Goal: Task Accomplishment & Management: Manage account settings

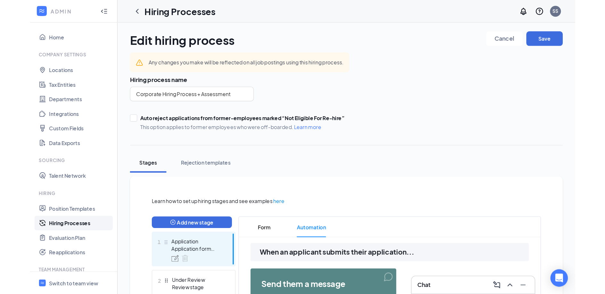
scroll to position [154, 0]
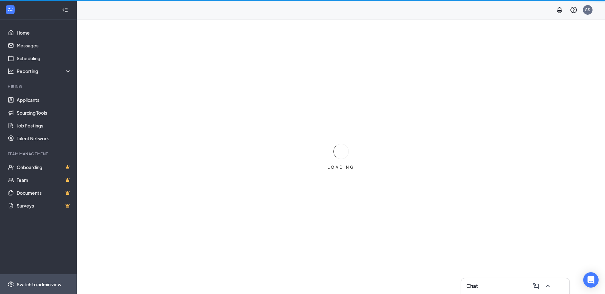
click at [41, 288] on span "Switch to admin view" at bounding box center [44, 284] width 55 height 20
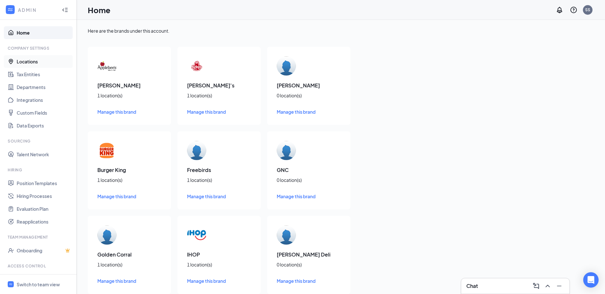
click at [51, 65] on link "Locations" at bounding box center [44, 61] width 55 height 13
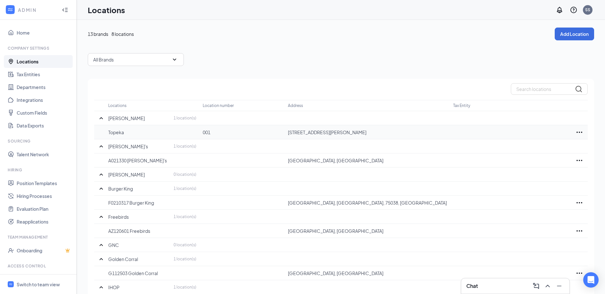
click at [577, 131] on icon "Ellipses" at bounding box center [579, 132] width 8 height 8
click at [540, 149] on p "Edit" at bounding box center [551, 151] width 54 height 6
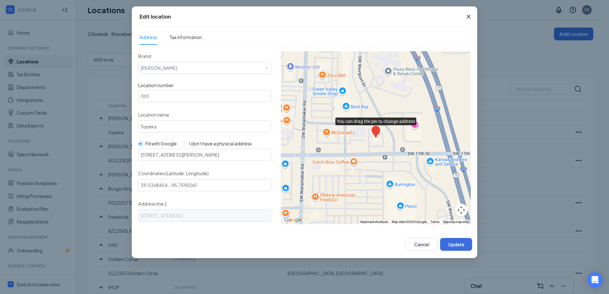
click at [468, 15] on icon "Cross" at bounding box center [469, 17] width 8 height 8
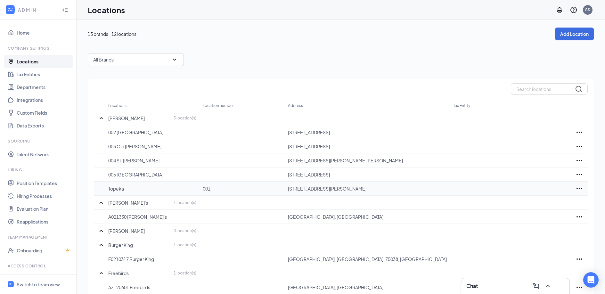
click at [578, 188] on icon "Ellipses" at bounding box center [579, 189] width 8 height 8
click at [528, 208] on p "Edit" at bounding box center [551, 207] width 54 height 6
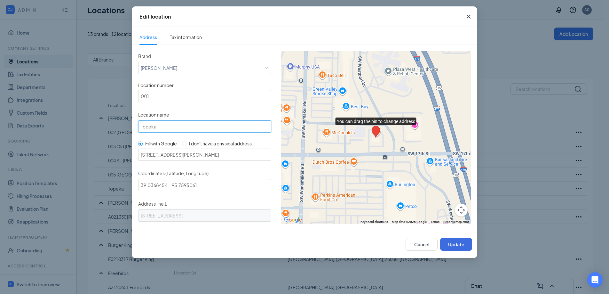
click at [140, 127] on input "Topeka" at bounding box center [204, 126] width 133 height 12
type input "001 Topeka"
click at [452, 245] on button "Update" at bounding box center [456, 244] width 32 height 13
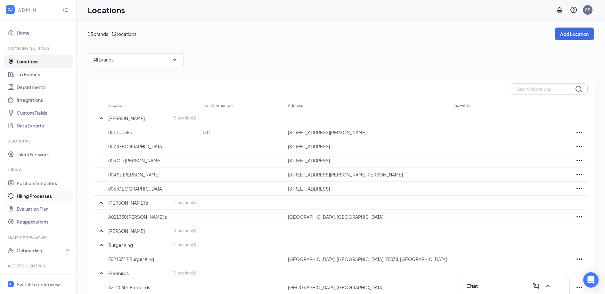
click at [40, 196] on link "Hiring Processes" at bounding box center [44, 195] width 55 height 13
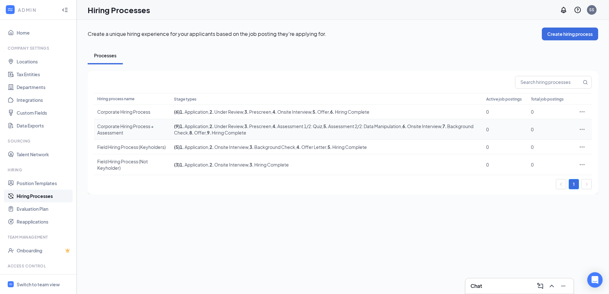
click at [141, 127] on div "Corporate Hiring Process + Assessment" at bounding box center [132, 129] width 70 height 13
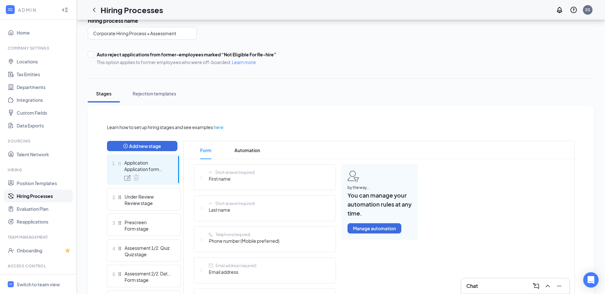
scroll to position [53, 0]
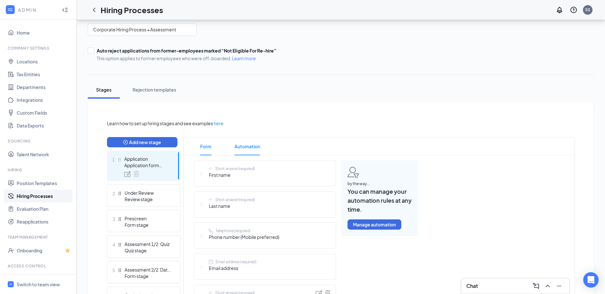
click at [251, 143] on span "Automation" at bounding box center [247, 146] width 26 height 18
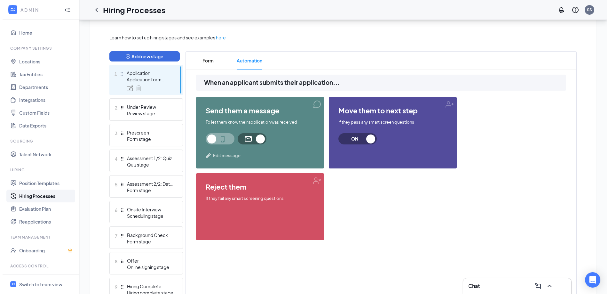
scroll to position [146, 0]
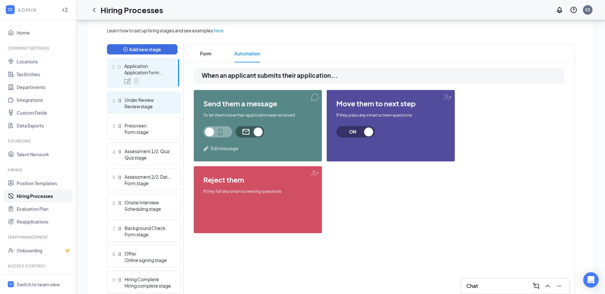
click at [149, 103] on div "Review stage" at bounding box center [147, 106] width 47 height 6
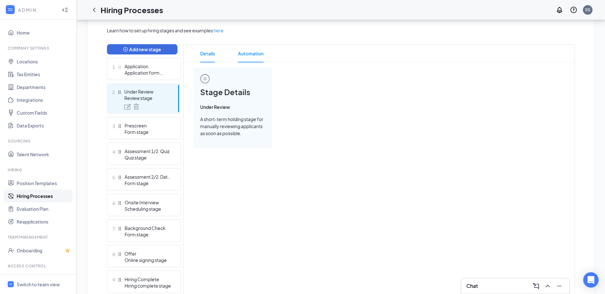
click at [249, 54] on span "Automation" at bounding box center [251, 53] width 26 height 18
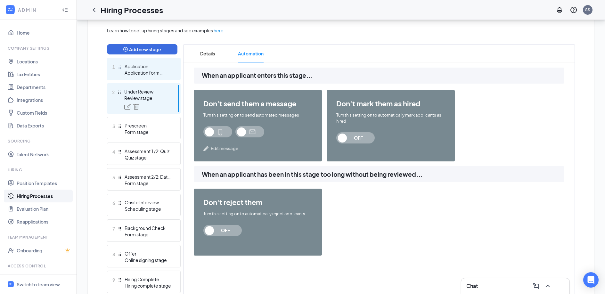
click at [148, 71] on div "Application form stage" at bounding box center [147, 72] width 47 height 6
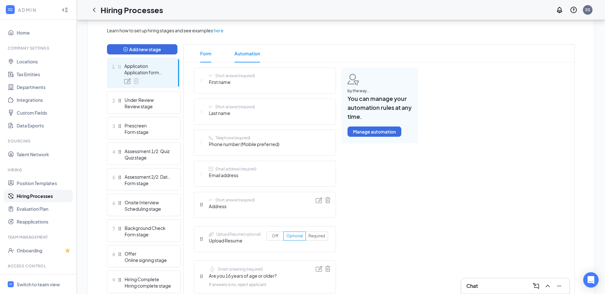
click at [250, 53] on span "Automation" at bounding box center [247, 53] width 26 height 18
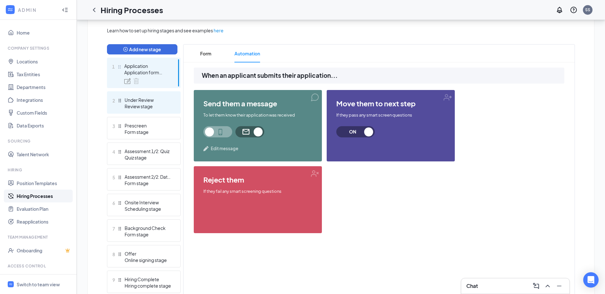
click at [139, 102] on div "Under Review" at bounding box center [147, 100] width 47 height 6
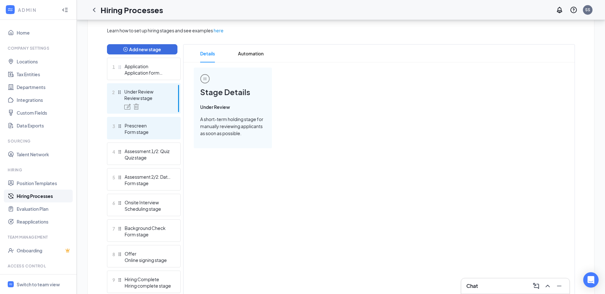
click at [140, 127] on div "Prescreen" at bounding box center [147, 125] width 47 height 6
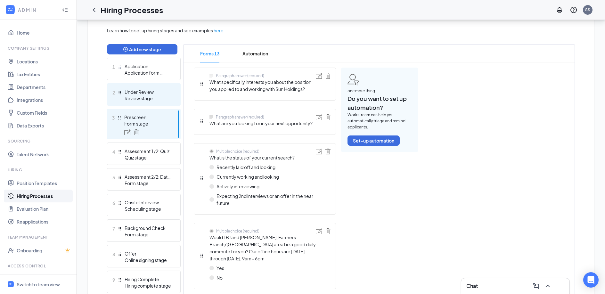
click at [145, 103] on div "2 Under Review Review stage" at bounding box center [144, 94] width 74 height 22
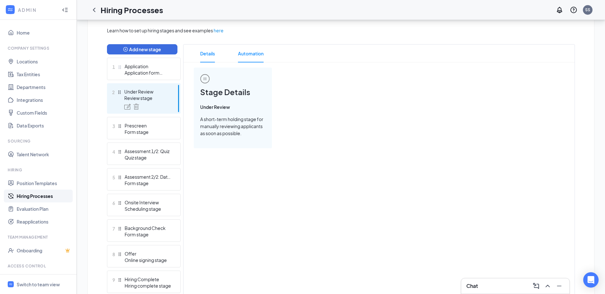
click at [259, 55] on span "Automation" at bounding box center [251, 53] width 26 height 18
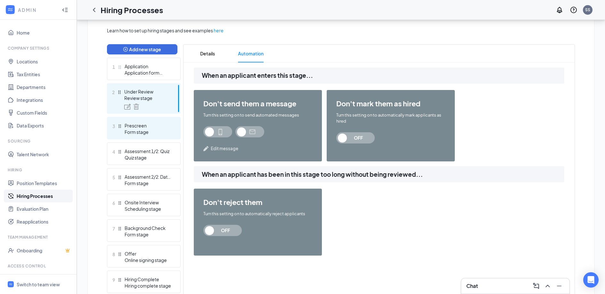
click at [142, 132] on div "Form stage" at bounding box center [147, 132] width 47 height 6
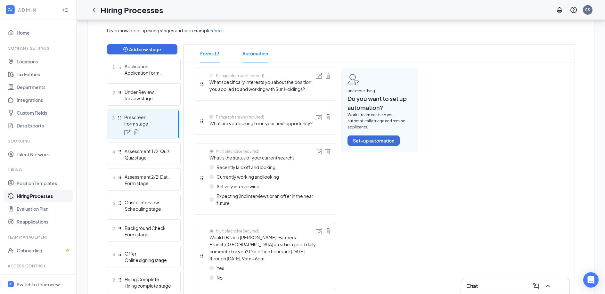
click at [246, 56] on span "Automation" at bounding box center [255, 53] width 26 height 18
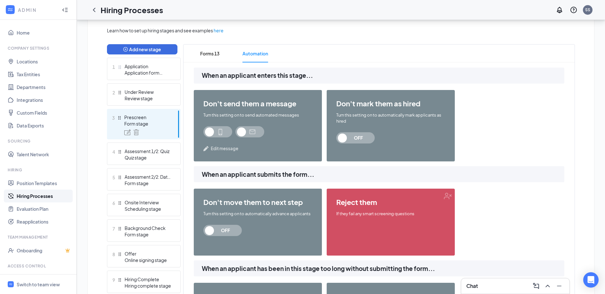
click at [217, 147] on span "Edit message" at bounding box center [225, 148] width 28 height 6
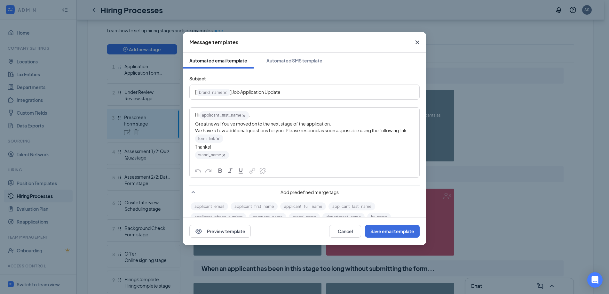
click at [337, 124] on div "Great news! You've moved on to the next stage of the application." at bounding box center [304, 123] width 219 height 7
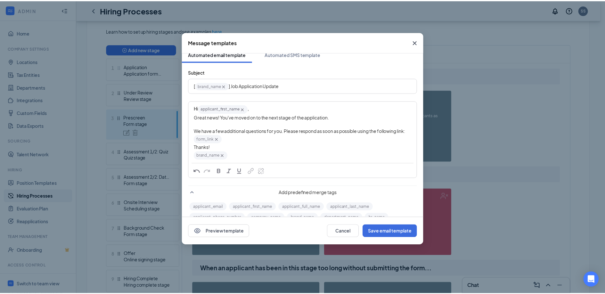
scroll to position [8, 0]
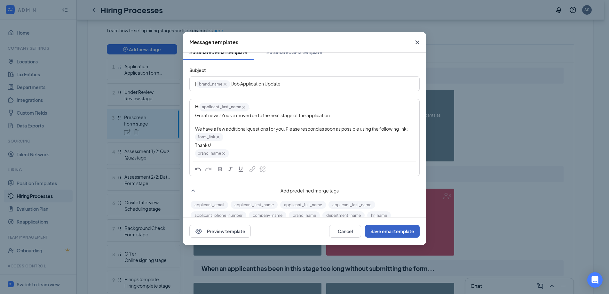
click at [380, 228] on button "Save email template" at bounding box center [392, 231] width 55 height 13
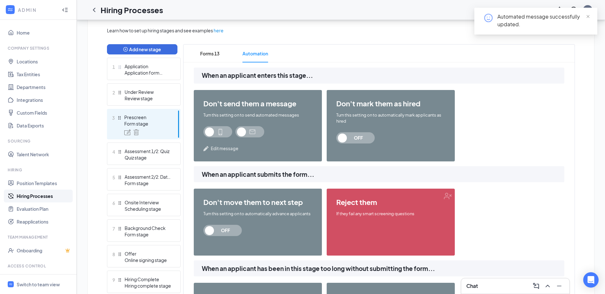
click at [245, 130] on span at bounding box center [249, 131] width 29 height 11
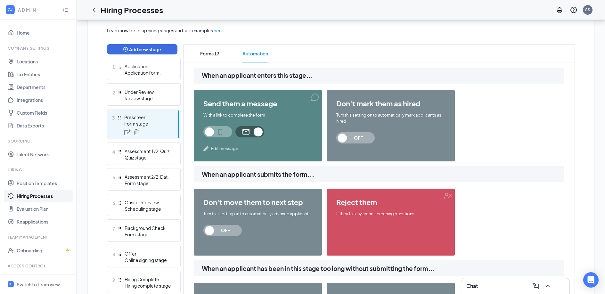
click at [228, 148] on span "Edit message" at bounding box center [225, 148] width 28 height 6
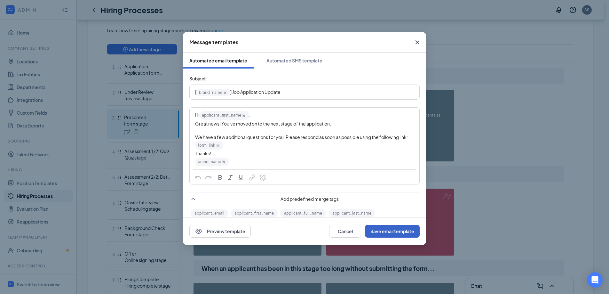
click at [377, 233] on button "Save email template" at bounding box center [392, 231] width 55 height 13
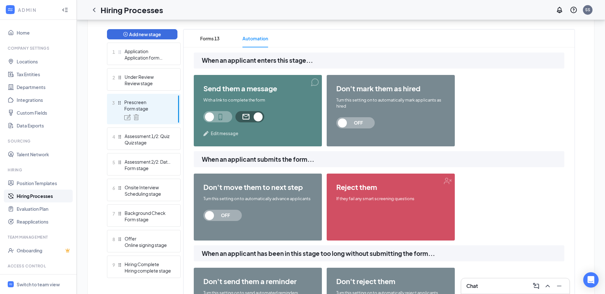
scroll to position [160, 0]
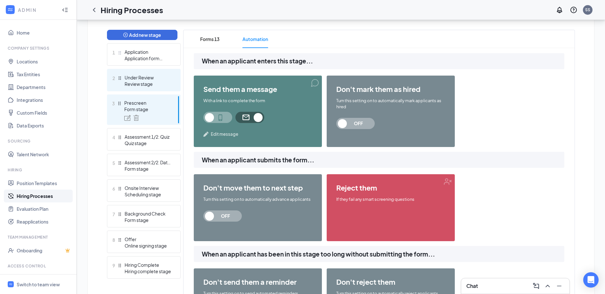
click at [151, 81] on div "Review stage" at bounding box center [147, 84] width 47 height 6
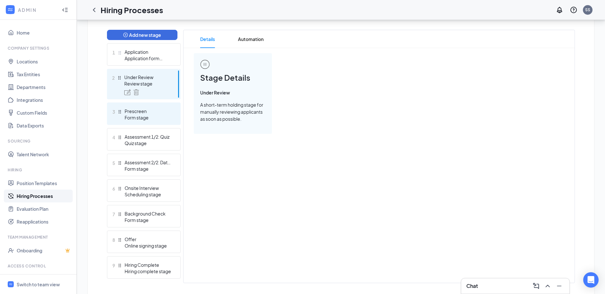
click at [143, 109] on div "Prescreen" at bounding box center [147, 111] width 47 height 6
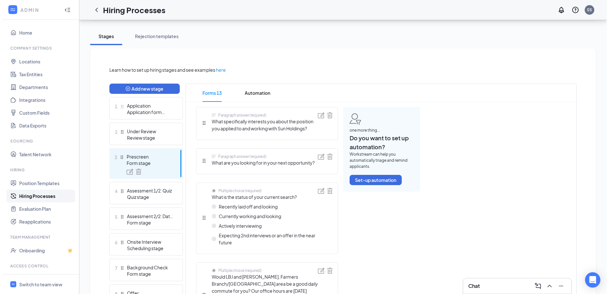
scroll to position [117, 0]
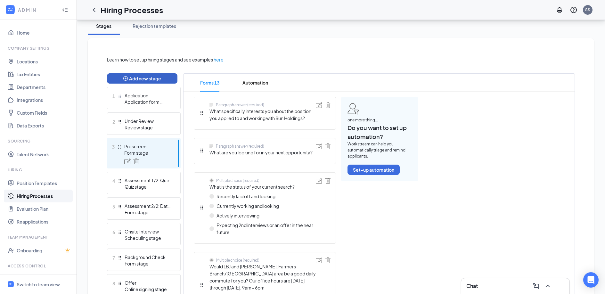
click at [158, 80] on button "Add new stage" at bounding box center [142, 78] width 70 height 10
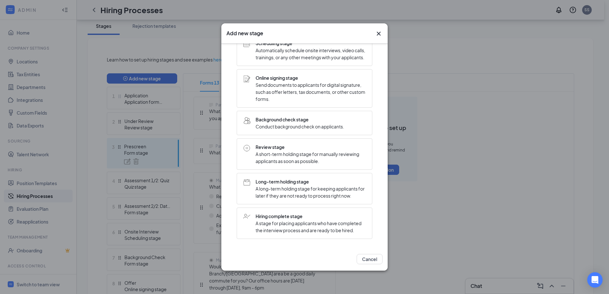
click at [269, 150] on span "A short-term holding stage for manually reviewing applicants as soon as possibl…" at bounding box center [311, 157] width 110 height 14
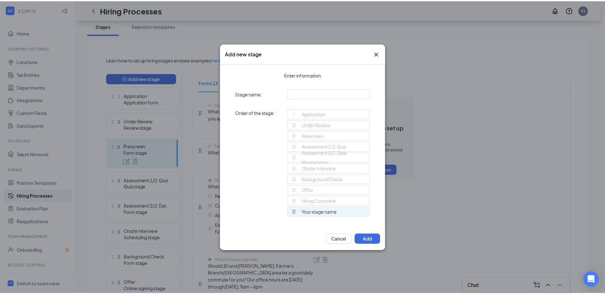
scroll to position [0, 0]
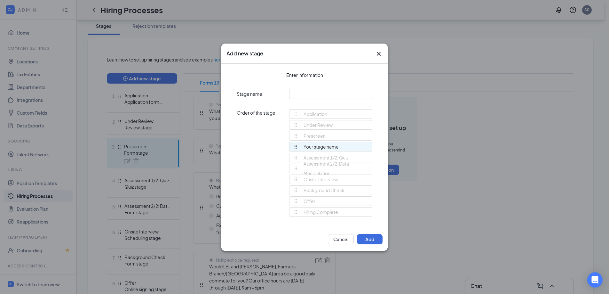
drag, startPoint x: 296, startPoint y: 211, endPoint x: 291, endPoint y: 144, distance: 67.1
click at [291, 144] on div "Application Under Review Prescreen Assessment 1/2: Quiz Assessment 2/2: Data Ma…" at bounding box center [330, 165] width 83 height 113
click at [309, 93] on input "text" at bounding box center [330, 94] width 83 height 10
type input "Review Prescreen Results"
click at [367, 239] on button "Add" at bounding box center [370, 239] width 26 height 10
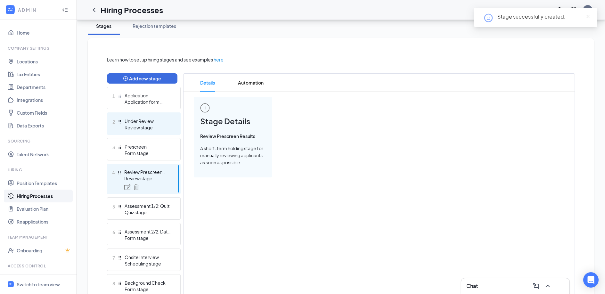
click at [146, 124] on div "Under Review" at bounding box center [147, 121] width 47 height 6
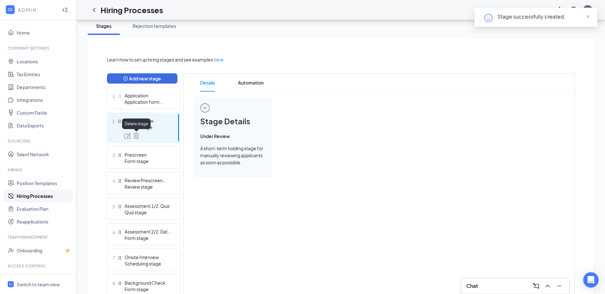
click at [126, 137] on img at bounding box center [127, 136] width 6 height 6
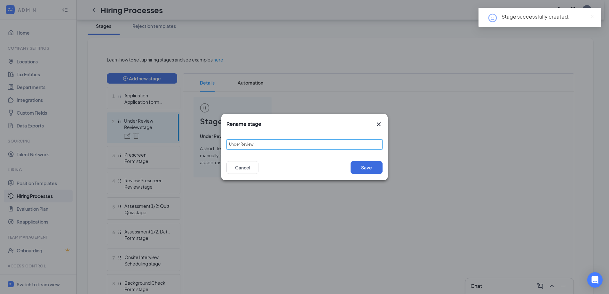
click at [245, 144] on input "Under Review" at bounding box center [305, 144] width 156 height 10
drag, startPoint x: 261, startPoint y: 145, endPoint x: 226, endPoint y: 145, distance: 34.9
click at [226, 145] on div "Under Review" at bounding box center [304, 144] width 166 height 20
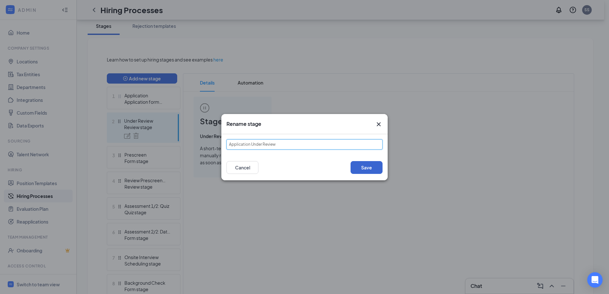
type input "Application Under Review"
click at [365, 164] on button "Save" at bounding box center [367, 167] width 32 height 13
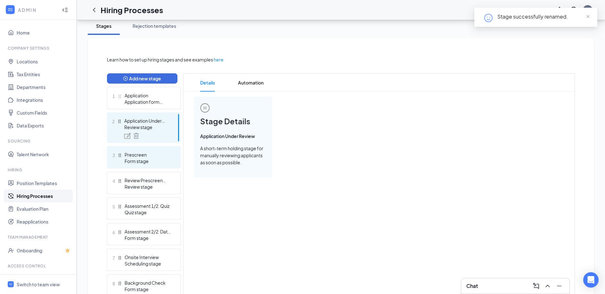
click at [146, 159] on div "Form stage" at bounding box center [147, 161] width 47 height 6
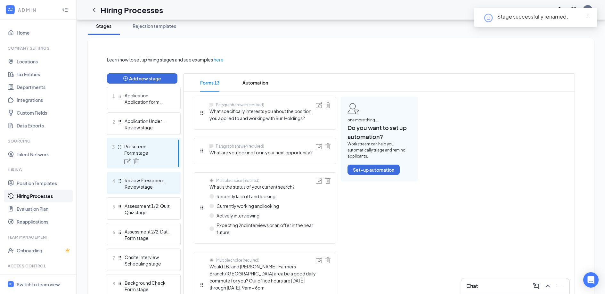
click at [144, 182] on div "Review Prescreen Results" at bounding box center [147, 180] width 47 height 6
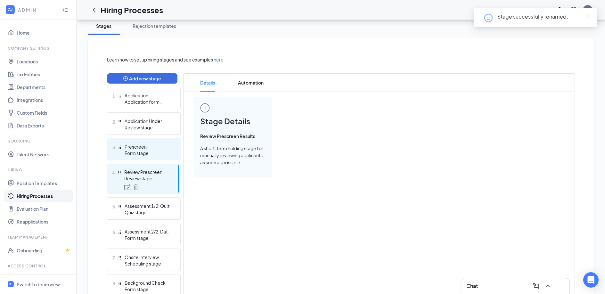
click at [145, 148] on div "Prescreen" at bounding box center [147, 146] width 47 height 6
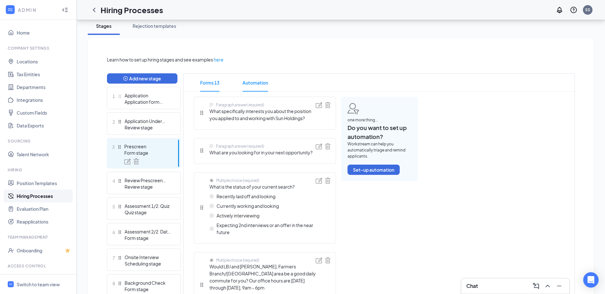
click at [254, 78] on span "Automation" at bounding box center [255, 83] width 26 height 18
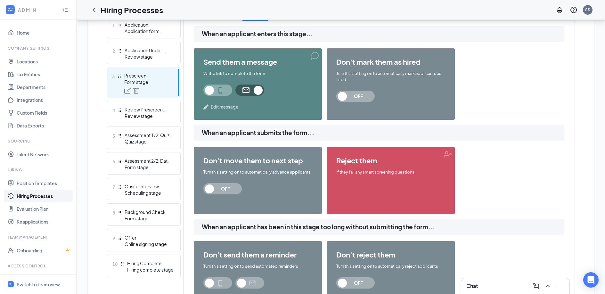
scroll to position [193, 0]
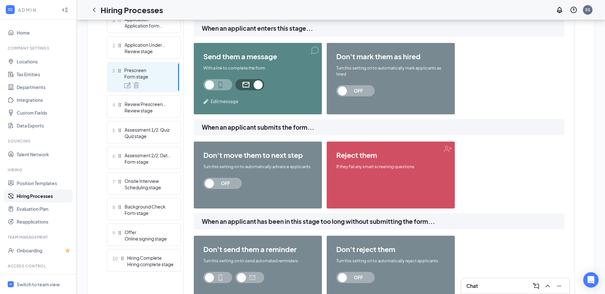
click at [213, 182] on span "OFF" at bounding box center [222, 183] width 38 height 11
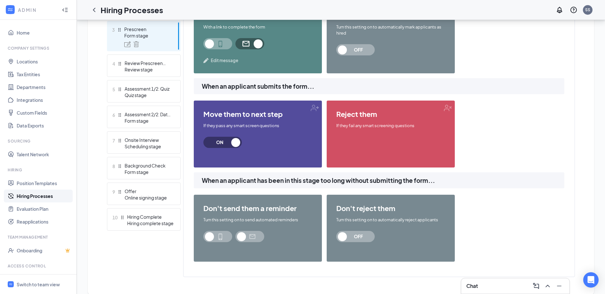
scroll to position [243, 0]
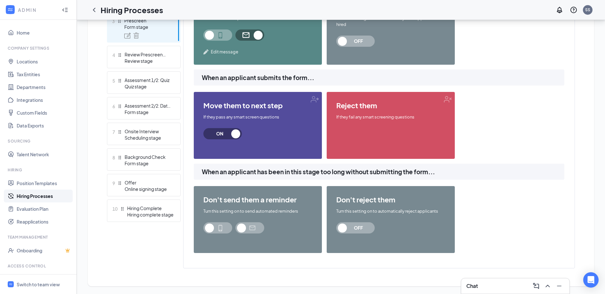
click at [244, 226] on span at bounding box center [249, 227] width 29 height 11
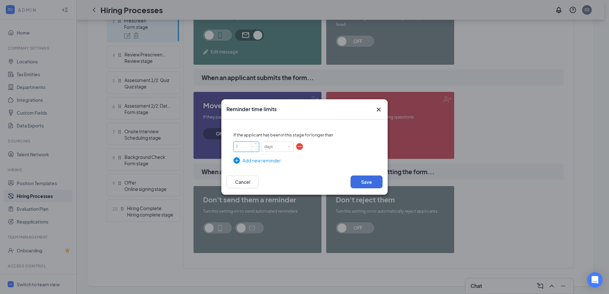
click at [247, 148] on input "1" at bounding box center [246, 147] width 25 height 10
click at [251, 145] on input "NaN" at bounding box center [246, 147] width 25 height 10
click at [255, 145] on span "Increase Value" at bounding box center [256, 144] width 2 height 2
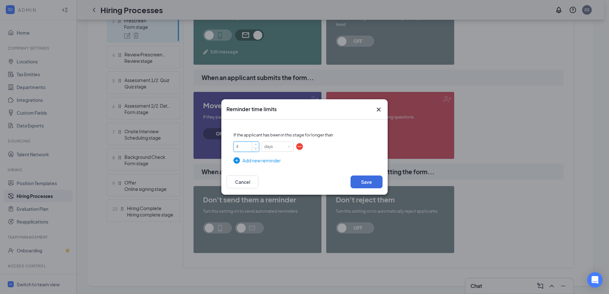
click at [255, 145] on span "Increase Value" at bounding box center [256, 144] width 2 height 2
type input "4"
click at [365, 181] on button "Save" at bounding box center [367, 181] width 32 height 13
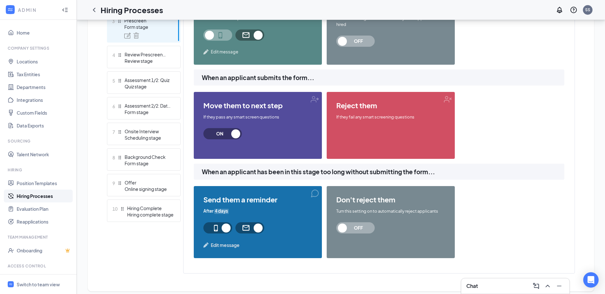
click at [224, 209] on span "4 days" at bounding box center [221, 211] width 14 height 6
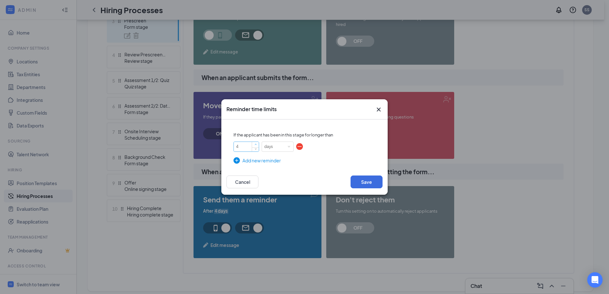
type input "5"
click at [255, 144] on span "Increase Value" at bounding box center [256, 144] width 2 height 2
click at [358, 180] on button "Save" at bounding box center [367, 181] width 32 height 13
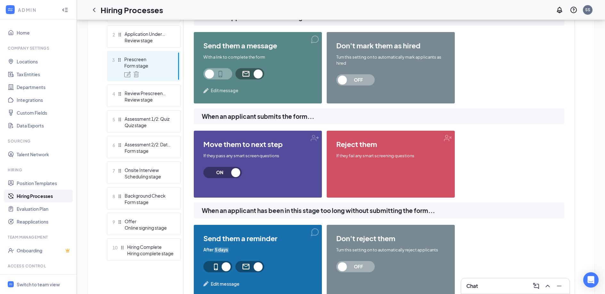
scroll to position [198, 0]
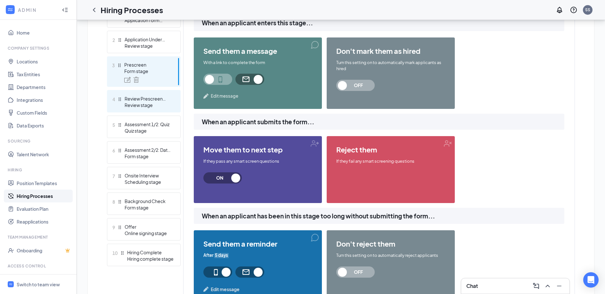
click at [144, 102] on div "Review stage" at bounding box center [147, 105] width 47 height 6
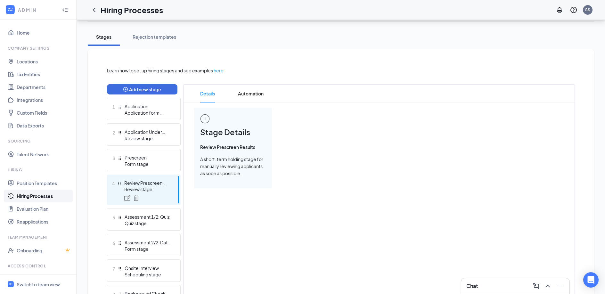
scroll to position [105, 0]
click at [254, 94] on span "Automation" at bounding box center [251, 95] width 26 height 18
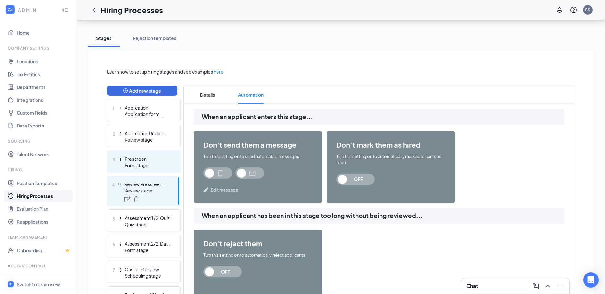
click at [152, 156] on div "Prescreen" at bounding box center [147, 159] width 47 height 6
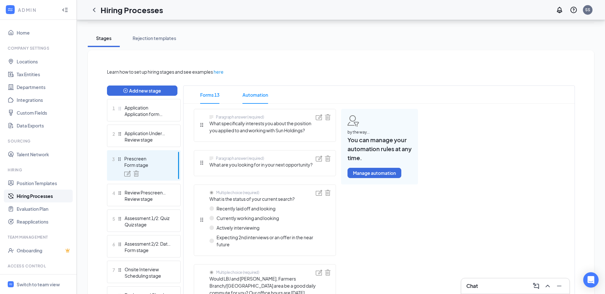
click at [259, 89] on span "Automation" at bounding box center [255, 95] width 26 height 18
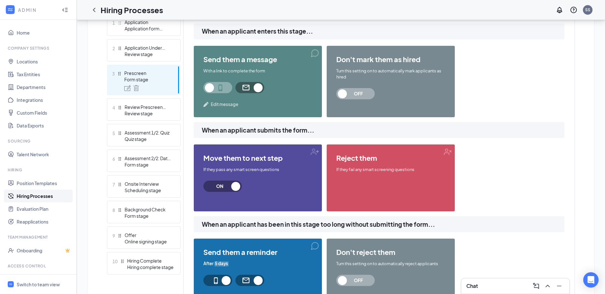
scroll to position [190, 0]
click at [139, 108] on div "Review Prescreen Results" at bounding box center [147, 106] width 47 height 6
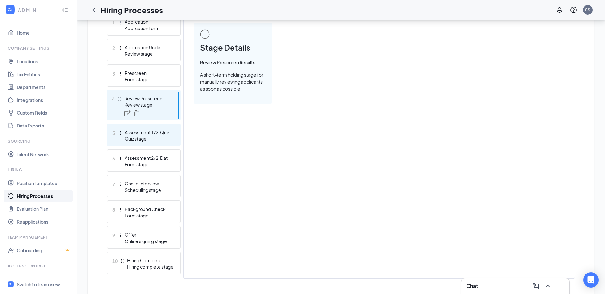
click at [140, 136] on div "Quiz stage" at bounding box center [147, 138] width 47 height 6
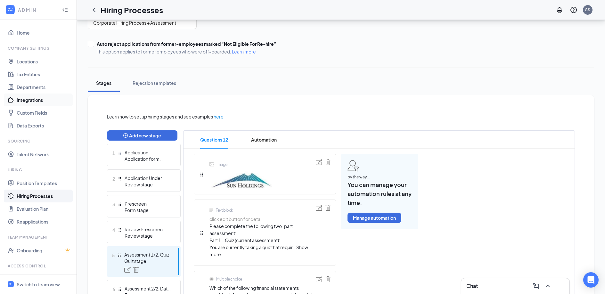
scroll to position [59, 0]
click at [160, 85] on div "Rejection templates" at bounding box center [154, 83] width 44 height 6
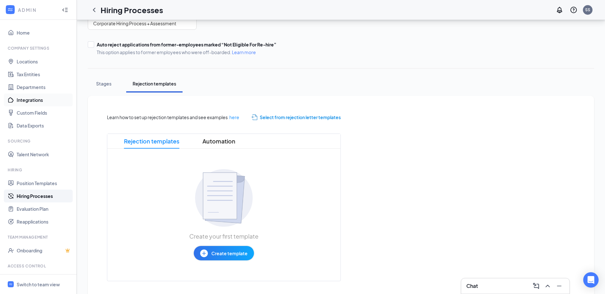
scroll to position [72, 0]
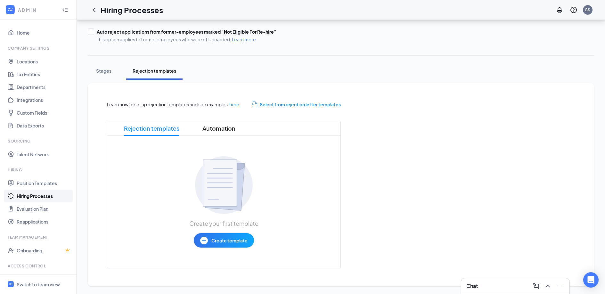
click at [216, 239] on span "Create template" at bounding box center [229, 240] width 36 height 7
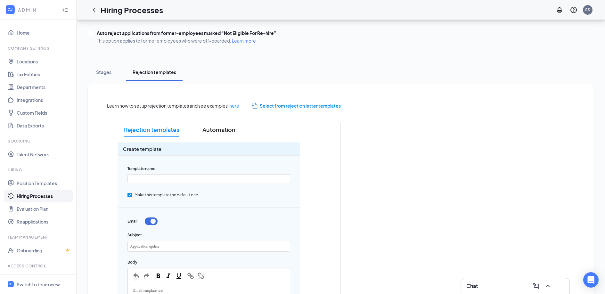
scroll to position [73, 0]
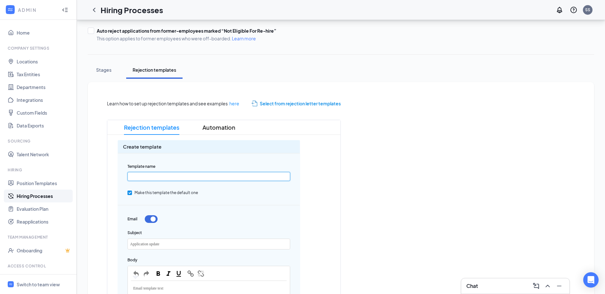
click at [173, 178] on input "text" at bounding box center [208, 176] width 163 height 9
click at [143, 176] on input "text" at bounding box center [208, 176] width 163 height 9
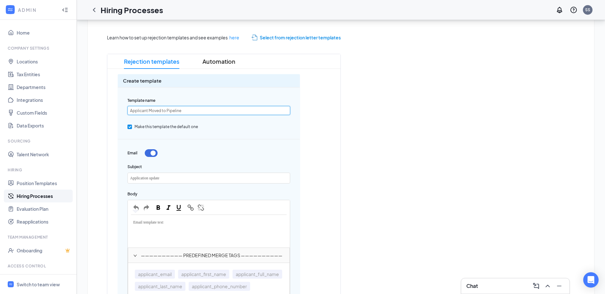
scroll to position [139, 0]
type input "Applicant Moved to Pipeline"
click at [146, 176] on span "Application update" at bounding box center [144, 177] width 29 height 4
drag, startPoint x: 252, startPoint y: 177, endPoint x: 209, endPoint y: 180, distance: 42.9
click at [209, 180] on div "Applicati Your application with Sun Holdings: Job Name﻿. on update" at bounding box center [209, 177] width 162 height 10
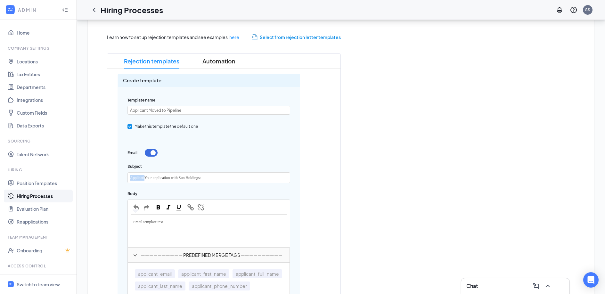
drag, startPoint x: 146, startPoint y: 178, endPoint x: 89, endPoint y: 178, distance: 57.3
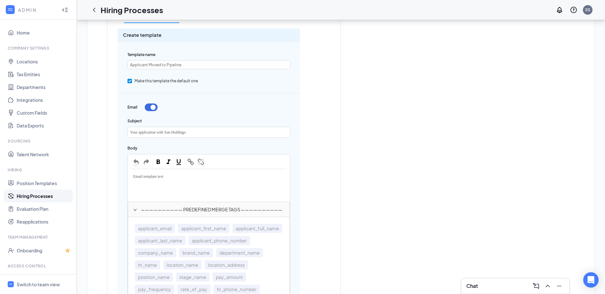
scroll to position [185, 0]
click at [198, 132] on div "Your application with Sun Holdings:" at bounding box center [209, 132] width 162 height 10
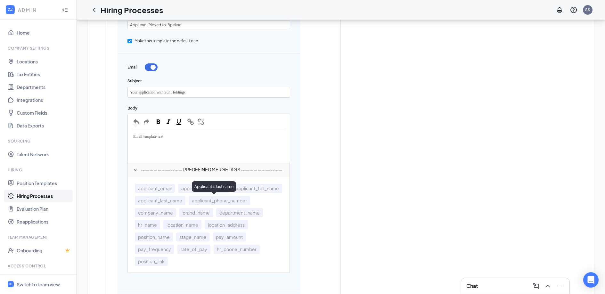
scroll to position [225, 0]
click at [173, 236] on span "position_name" at bounding box center [154, 236] width 38 height 9
click at [155, 140] on div "Email template text" at bounding box center [208, 145] width 161 height 32
drag, startPoint x: 170, startPoint y: 134, endPoint x: 121, endPoint y: 134, distance: 48.6
click at [121, 134] on div "Create template Template name Applicant Moved to Pipeline Make this template th…" at bounding box center [208, 251] width 182 height 527
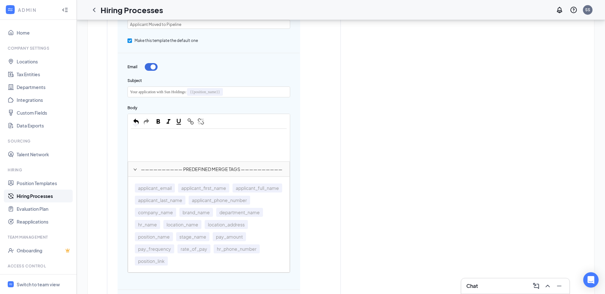
click at [148, 141] on div "Edit text" at bounding box center [208, 145] width 161 height 32
click at [202, 188] on span "applicant_first_name" at bounding box center [203, 187] width 51 height 9
click at [200, 139] on div "Hello {{applicant_first_name}}" at bounding box center [209, 138] width 156 height 13
click at [212, 150] on div "Hello {{applicant_first_name}}" at bounding box center [208, 145] width 161 height 32
click at [196, 158] on div "Hello {{applicant_first_name}}" at bounding box center [208, 145] width 161 height 32
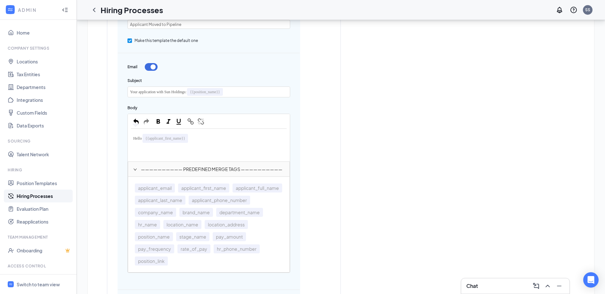
click at [209, 140] on div "Hello {{applicant_first_name}}" at bounding box center [209, 138] width 156 height 13
click at [207, 185] on span "applicant_first_name" at bounding box center [203, 187] width 51 height 9
click at [231, 143] on div "Hello {{applicant_first_name}}" at bounding box center [209, 138] width 156 height 13
click at [228, 149] on div "Edit text" at bounding box center [209, 149] width 156 height 8
click at [220, 131] on div "Hello {{applicant_first_name}}" at bounding box center [208, 145] width 161 height 32
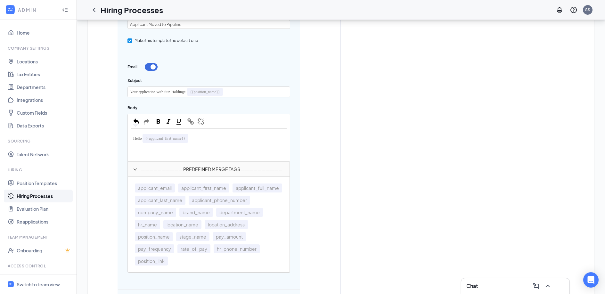
click at [220, 136] on div "Hello {{applicant_first_name}}" at bounding box center [209, 138] width 156 height 13
click at [216, 149] on div "Edit text" at bounding box center [209, 149] width 156 height 8
click at [220, 139] on div "Hello {{applicant_first_name}}" at bounding box center [209, 138] width 156 height 13
click at [195, 147] on div "Edit text" at bounding box center [209, 149] width 156 height 8
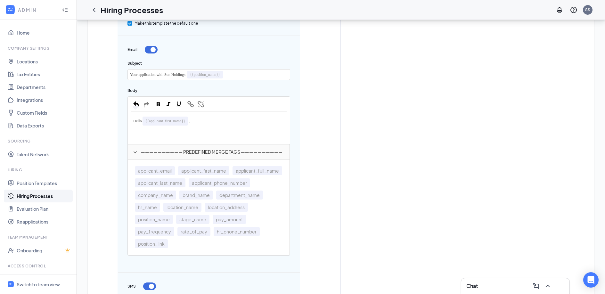
scroll to position [242, 0]
click at [213, 198] on span "brand_name" at bounding box center [196, 195] width 34 height 9
click at [264, 136] on div "Thank you for your interest in the opportunity with {{brand_name}}" at bounding box center [209, 134] width 156 height 13
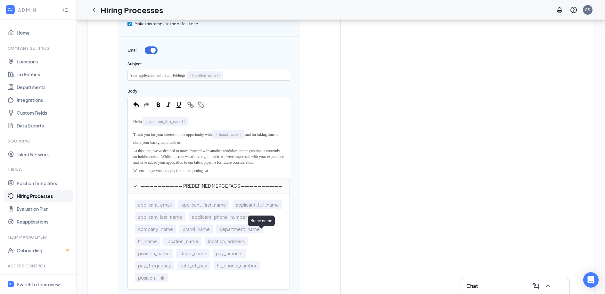
click at [213, 233] on span "brand_name" at bounding box center [196, 228] width 34 height 9
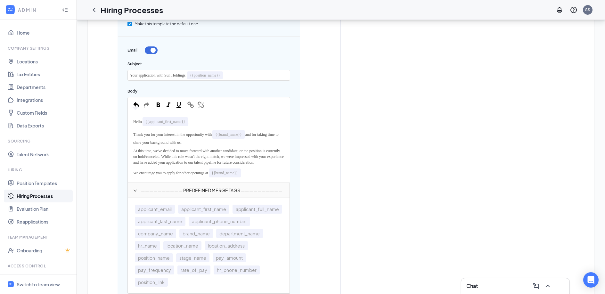
click at [257, 178] on div "We encourage you to apply for other openings at {{brand_name}}" at bounding box center [209, 172] width 156 height 13
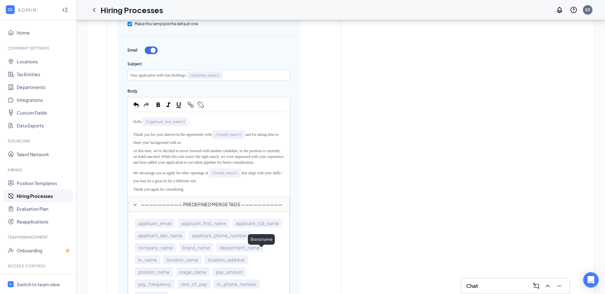
click at [213, 252] on span "brand_name" at bounding box center [196, 247] width 34 height 9
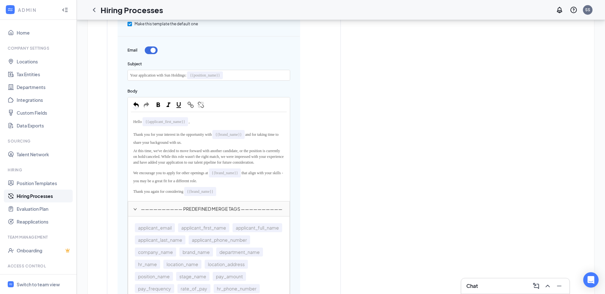
click at [234, 198] on div "Thank you again for considering {{brand_name}}" at bounding box center [209, 191] width 156 height 13
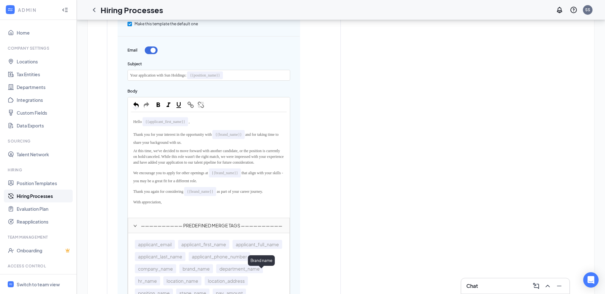
click at [213, 272] on span "brand_name" at bounding box center [196, 268] width 34 height 9
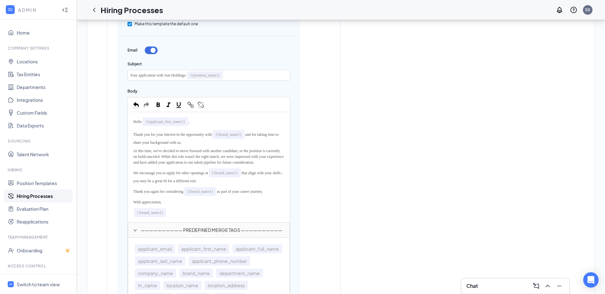
click at [185, 219] on div "{{brand_name}}" at bounding box center [209, 212] width 156 height 13
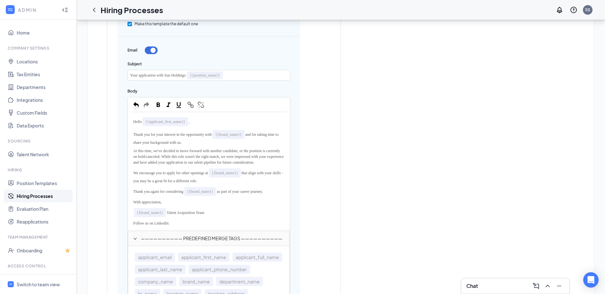
click at [181, 227] on div "Follow us on LinkedIn:" at bounding box center [209, 223] width 156 height 8
drag, startPoint x: 199, startPoint y: 229, endPoint x: 173, endPoint y: 229, distance: 25.3
click at [173, 227] on div "Follow us on LinkedIn: Sun Holdings" at bounding box center [209, 223] width 156 height 8
click at [189, 103] on span "button" at bounding box center [190, 104] width 7 height 7
paste input "[URL][DOMAIN_NAME]"
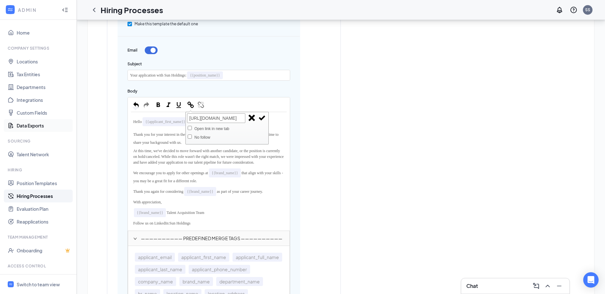
scroll to position [0, 50]
type input "[URL][DOMAIN_NAME]"
click at [262, 117] on span "button" at bounding box center [261, 117] width 7 height 7
click at [205, 227] on div "Follow us on LinkedIn: Sun Holdings" at bounding box center [209, 223] width 156 height 8
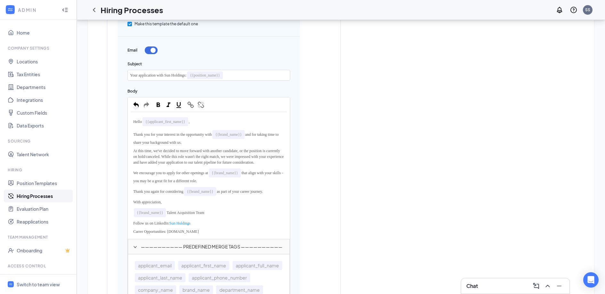
drag, startPoint x: 200, startPoint y: 236, endPoint x: 171, endPoint y: 236, distance: 29.8
click at [171, 236] on div "Carrer Opportunities: [DOMAIN_NAME]" at bounding box center [209, 231] width 156 height 8
click at [192, 104] on span "button" at bounding box center [190, 104] width 7 height 7
type input "[DOMAIN_NAME]"
click at [261, 116] on span "button" at bounding box center [261, 117] width 7 height 7
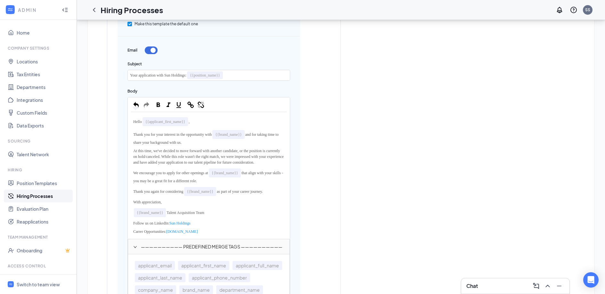
click at [242, 225] on div "Follow us on LinkedIn: Sun Holdings" at bounding box center [209, 223] width 156 height 8
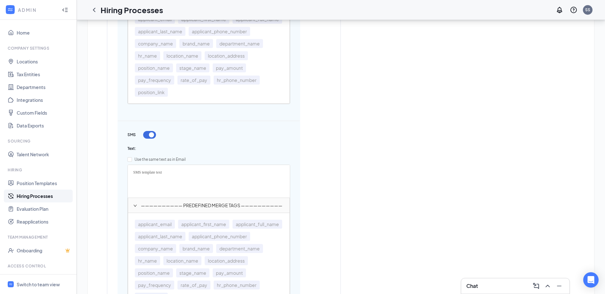
scroll to position [489, 0]
click at [149, 138] on button "button" at bounding box center [149, 134] width 13 height 8
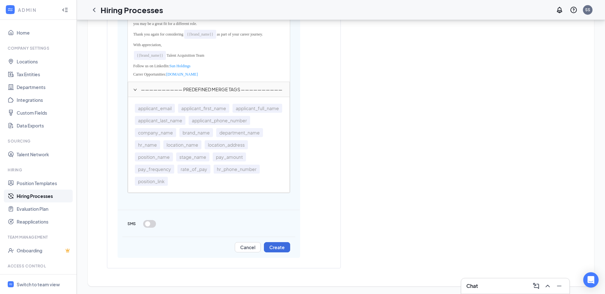
scroll to position [405, 0]
click at [281, 248] on button "Create" at bounding box center [277, 247] width 26 height 10
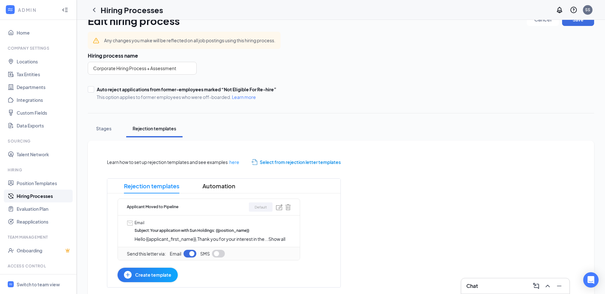
scroll to position [34, 0]
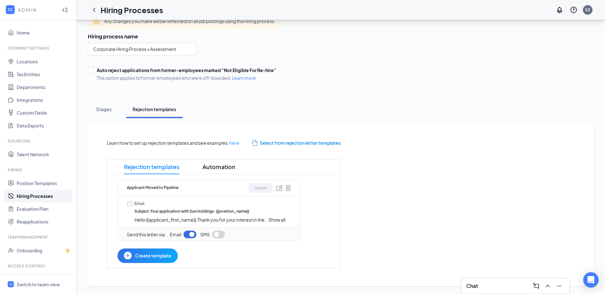
click at [152, 259] on span "Create template" at bounding box center [153, 255] width 36 height 7
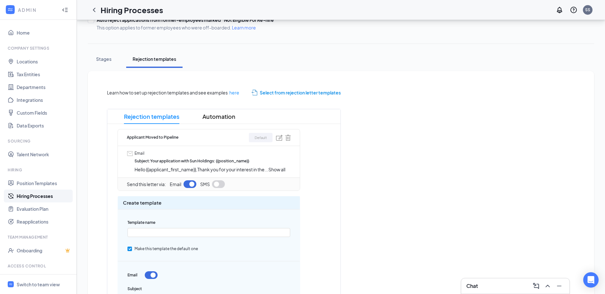
scroll to position [88, 0]
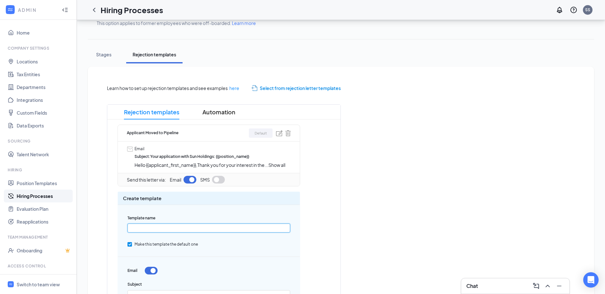
click at [153, 227] on input "text" at bounding box center [208, 227] width 163 height 9
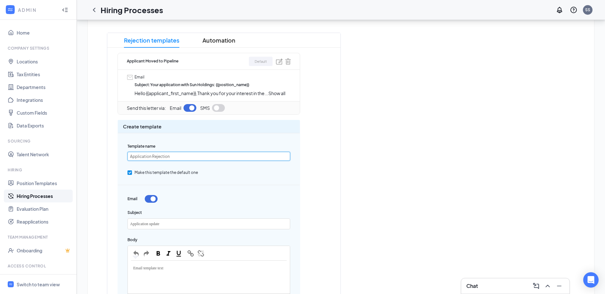
scroll to position [160, 0]
type input "Application Rejection"
click at [145, 224] on span "Application update" at bounding box center [144, 223] width 29 height 4
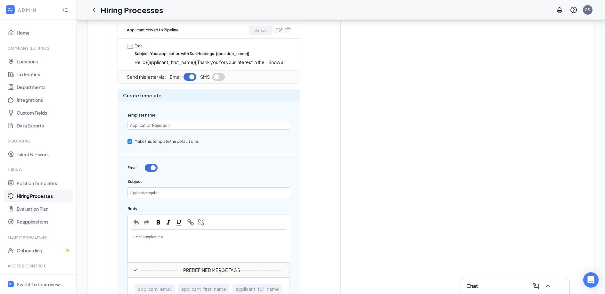
scroll to position [197, 0]
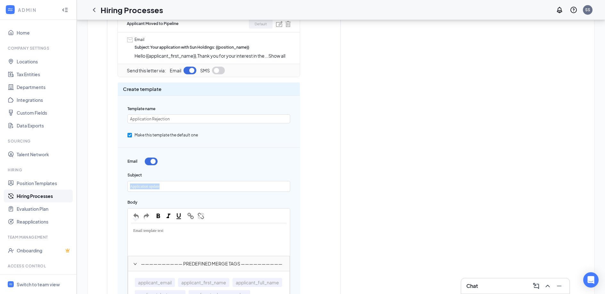
drag, startPoint x: 163, startPoint y: 188, endPoint x: 108, endPoint y: 188, distance: 55.4
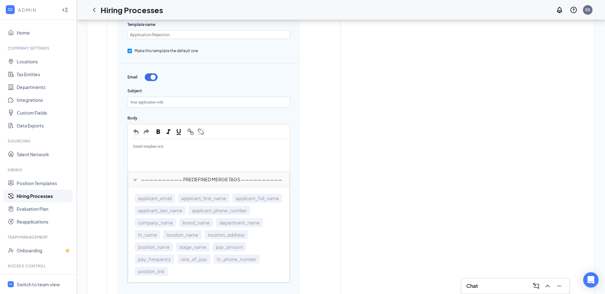
scroll to position [281, 0]
click at [213, 224] on span "brand_name" at bounding box center [196, 222] width 34 height 9
click at [208, 102] on div "Your application with {{brand_name}}" at bounding box center [209, 102] width 162 height 10
click at [173, 249] on span "position_name" at bounding box center [154, 247] width 38 height 9
click at [157, 149] on div "Email template text" at bounding box center [209, 146] width 156 height 8
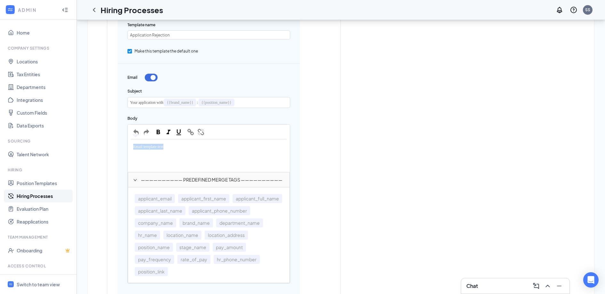
drag, startPoint x: 172, startPoint y: 147, endPoint x: 111, endPoint y: 147, distance: 61.4
click at [111, 147] on div "Rejection templates Automation Applicant Moved to Pipeline Default Email Subjec…" at bounding box center [224, 223] width 234 height 625
click at [193, 199] on span "applicant_first_name" at bounding box center [203, 198] width 51 height 9
click at [203, 150] on div "Hello {{applicant_first_name}}" at bounding box center [209, 148] width 156 height 13
click at [213, 223] on span "brand_name" at bounding box center [196, 222] width 34 height 9
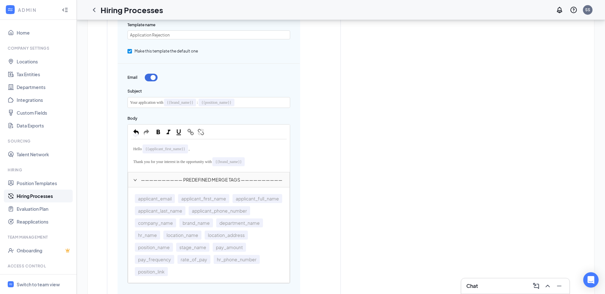
click at [261, 161] on div "Thank you for your interest in the opportunity with {{brand_name}}" at bounding box center [209, 161] width 156 height 13
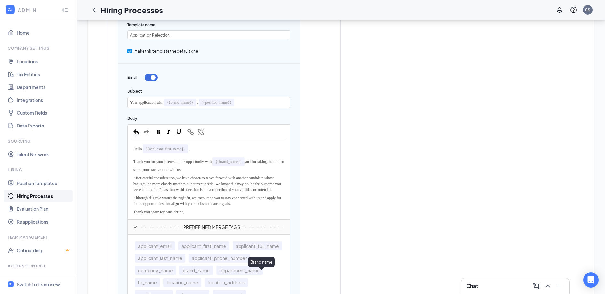
click at [213, 275] on span "brand_name" at bounding box center [196, 270] width 34 height 9
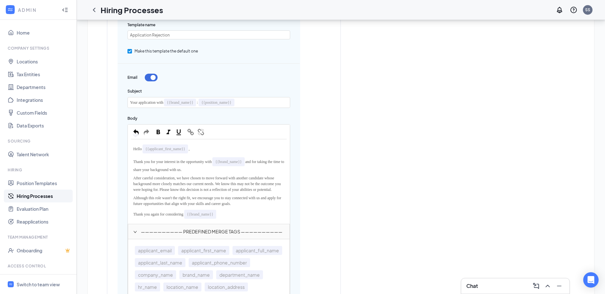
click at [233, 220] on div "Thank you again for considering {{brand_name}}" at bounding box center [209, 214] width 156 height 13
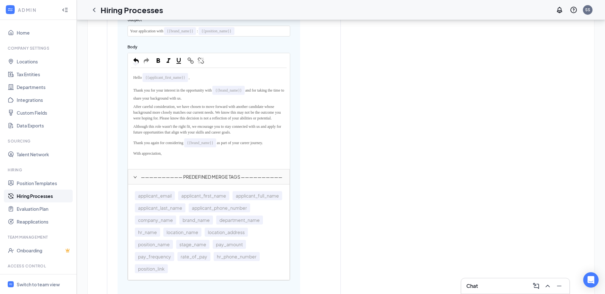
scroll to position [353, 0]
drag, startPoint x: 162, startPoint y: 167, endPoint x: 133, endPoint y: 168, distance: 29.1
click at [133, 165] on div "Sun Holdings" at bounding box center [209, 161] width 156 height 8
click at [213, 223] on span "brand_name" at bounding box center [196, 219] width 34 height 9
click at [179, 169] on div "{{brand_name}}" at bounding box center [209, 163] width 156 height 13
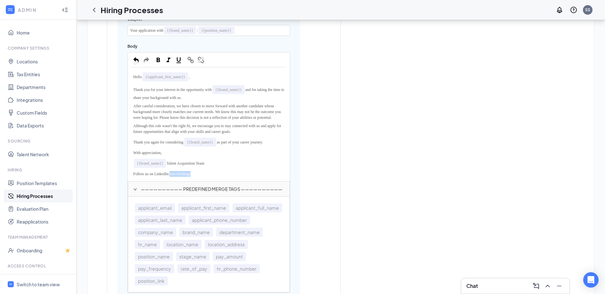
drag, startPoint x: 199, startPoint y: 179, endPoint x: 173, endPoint y: 179, distance: 25.9
click at [173, 178] on div "Follow us on LinkedIn: Sun Holdings" at bounding box center [209, 174] width 156 height 8
click at [188, 59] on span "button" at bounding box center [190, 60] width 7 height 7
type input "[URL][DOMAIN_NAME]"
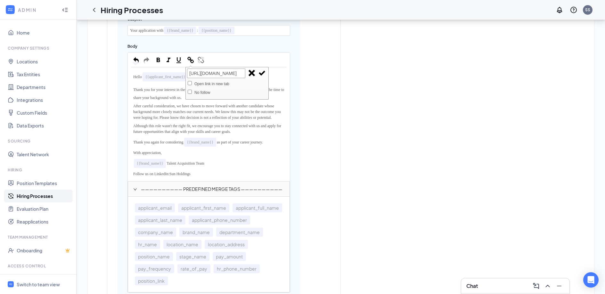
click at [265, 75] on span "button" at bounding box center [261, 72] width 7 height 7
click at [203, 178] on div "Follow us on LinkedIn: Sun Holdings" at bounding box center [209, 174] width 156 height 8
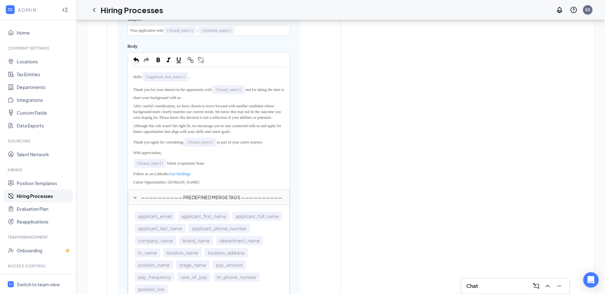
drag, startPoint x: 204, startPoint y: 187, endPoint x: 172, endPoint y: 187, distance: 32.3
click at [172, 186] on div "Career Opportunities: [DOMAIN_NAME]" at bounding box center [209, 182] width 156 height 8
click at [190, 62] on span "button" at bounding box center [190, 60] width 7 height 7
type input "[DOMAIN_NAME]"
click at [261, 71] on span "button" at bounding box center [261, 72] width 7 height 7
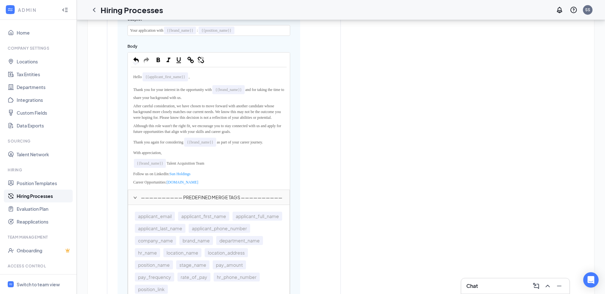
click at [211, 186] on div "Career Opportunities: [DOMAIN_NAME]" at bounding box center [209, 182] width 156 height 8
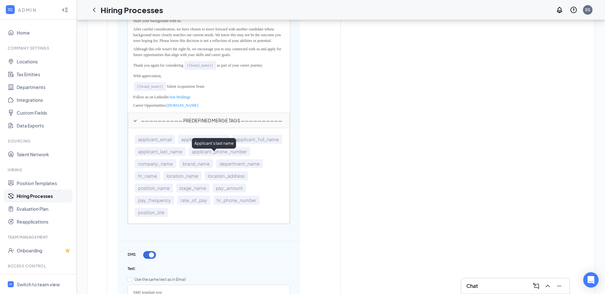
scroll to position [439, 0]
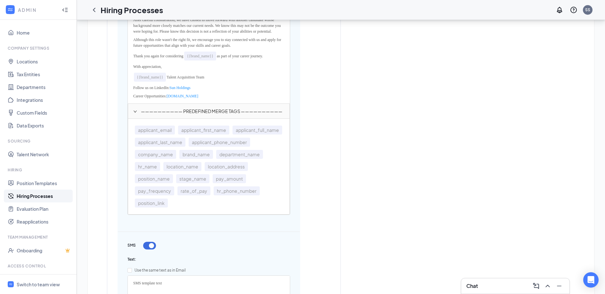
click at [149, 249] on button "button" at bounding box center [149, 246] width 13 height 8
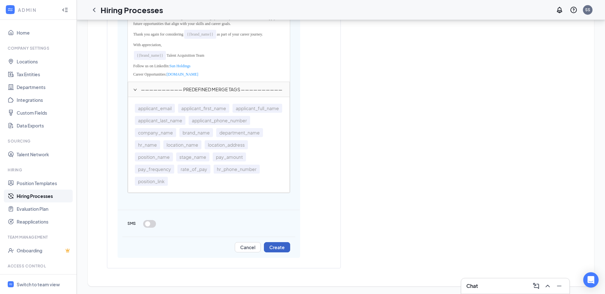
click at [282, 249] on button "Create" at bounding box center [277, 247] width 26 height 10
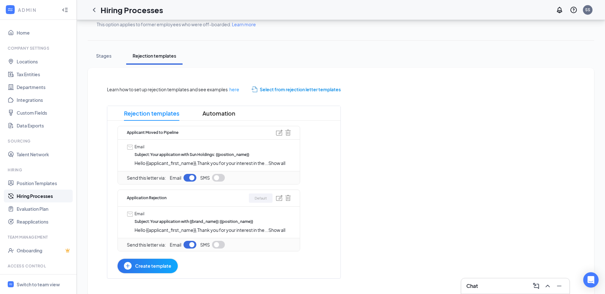
scroll to position [86, 0]
click at [105, 61] on button "Stages" at bounding box center [104, 57] width 32 height 18
